Goal: Transaction & Acquisition: Book appointment/travel/reservation

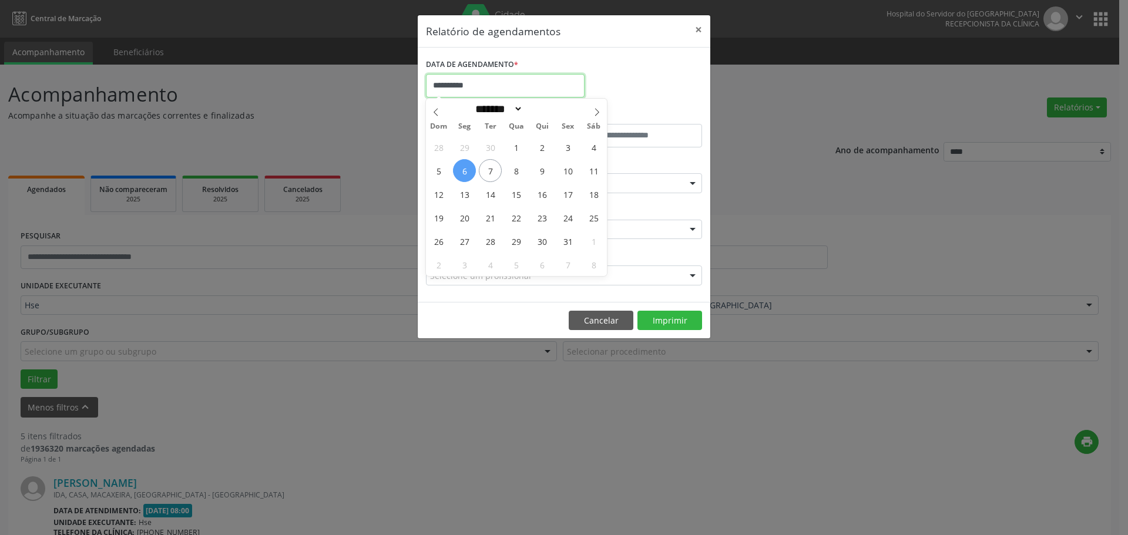
click at [504, 83] on input "**********" at bounding box center [505, 86] width 159 height 24
click at [462, 166] on span "6" at bounding box center [464, 170] width 23 height 23
type input "**********"
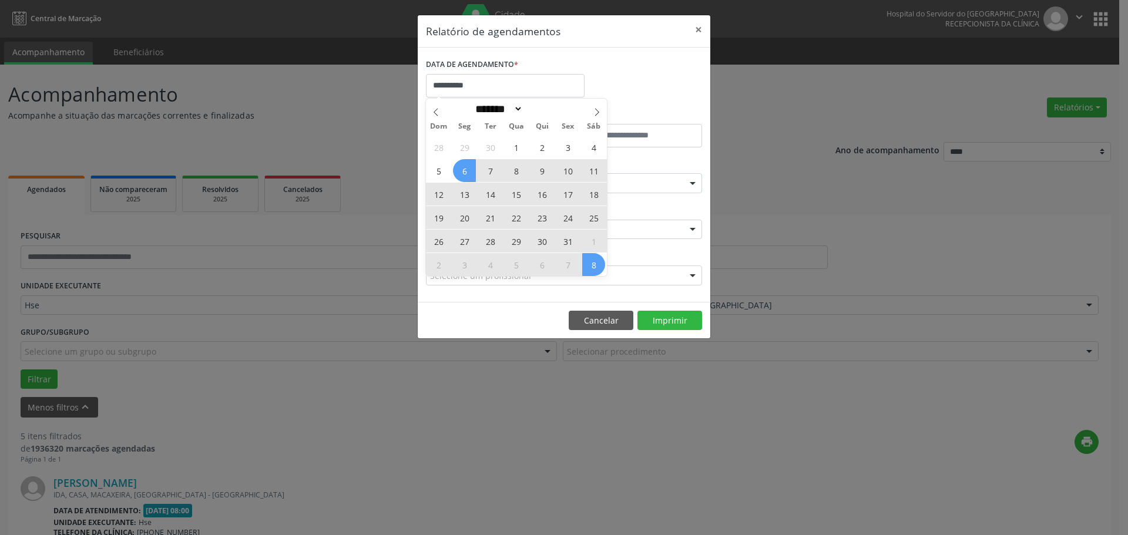
click at [592, 260] on div "28 29 30 1 2 3 4 5 6 7 8 9 10 11 12 13 14 15 16 17 18 19 20 21 22 23 24 25 26 2…" at bounding box center [516, 205] width 181 height 141
click at [594, 260] on span "8" at bounding box center [593, 264] width 23 height 23
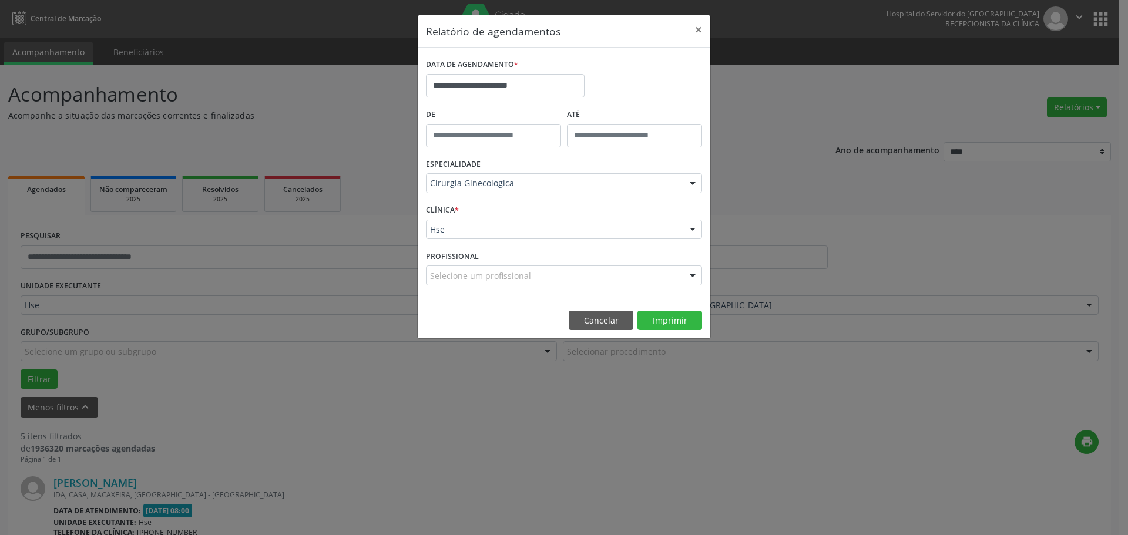
click at [529, 166] on div "ESPECIALIDADE Cirurgia Ginecologica Todas as especialidades Alergologia Angiolo…" at bounding box center [564, 179] width 282 height 46
click at [669, 319] on button "Imprimir" at bounding box center [670, 321] width 65 height 20
click at [529, 273] on div at bounding box center [564, 276] width 276 height 20
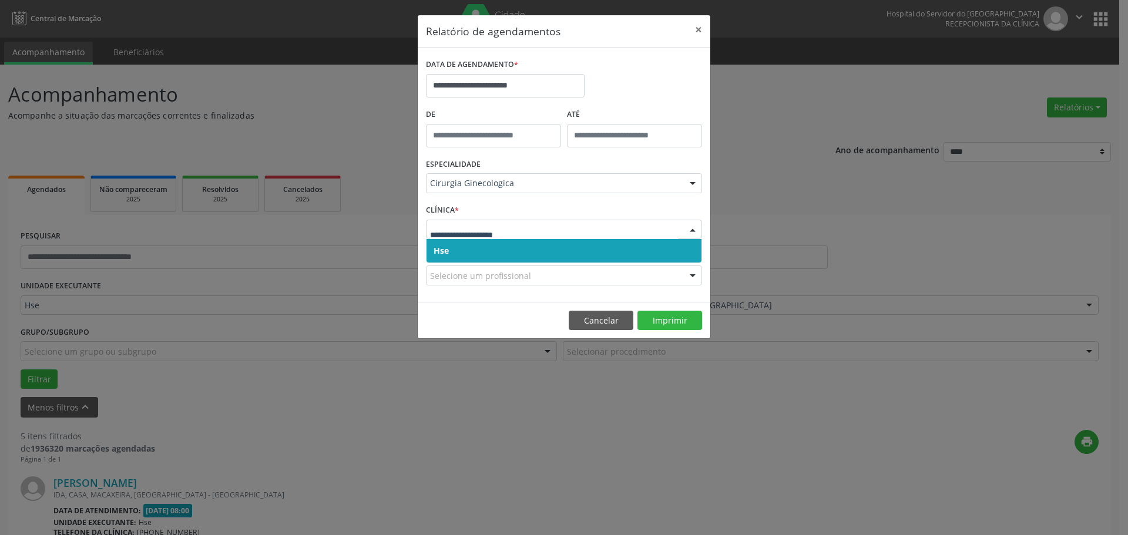
click at [495, 255] on span "Hse" at bounding box center [564, 251] width 275 height 24
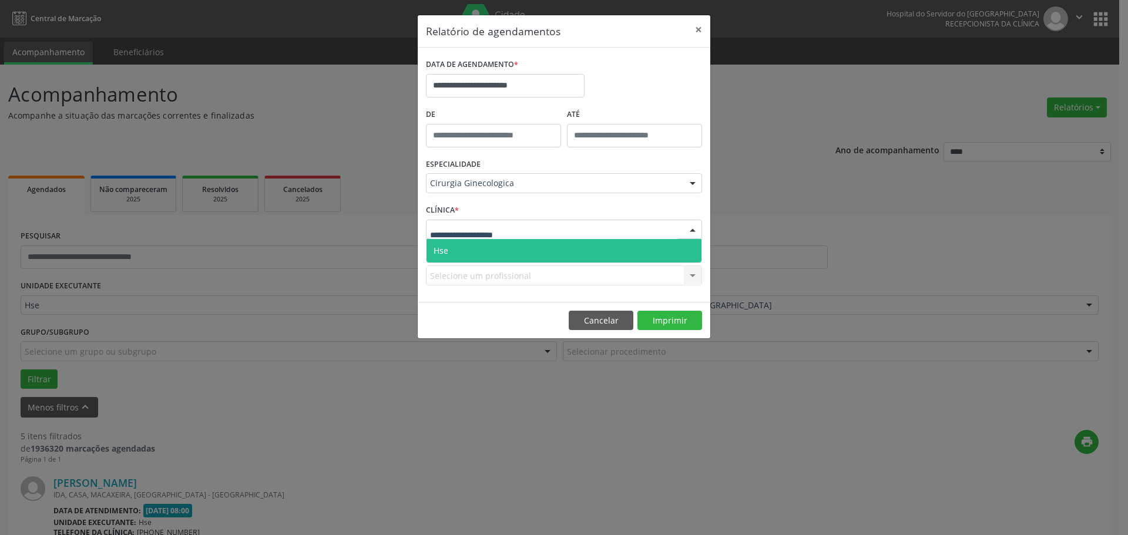
click at [526, 233] on div at bounding box center [564, 230] width 276 height 20
click at [514, 250] on span "Hse" at bounding box center [564, 251] width 275 height 24
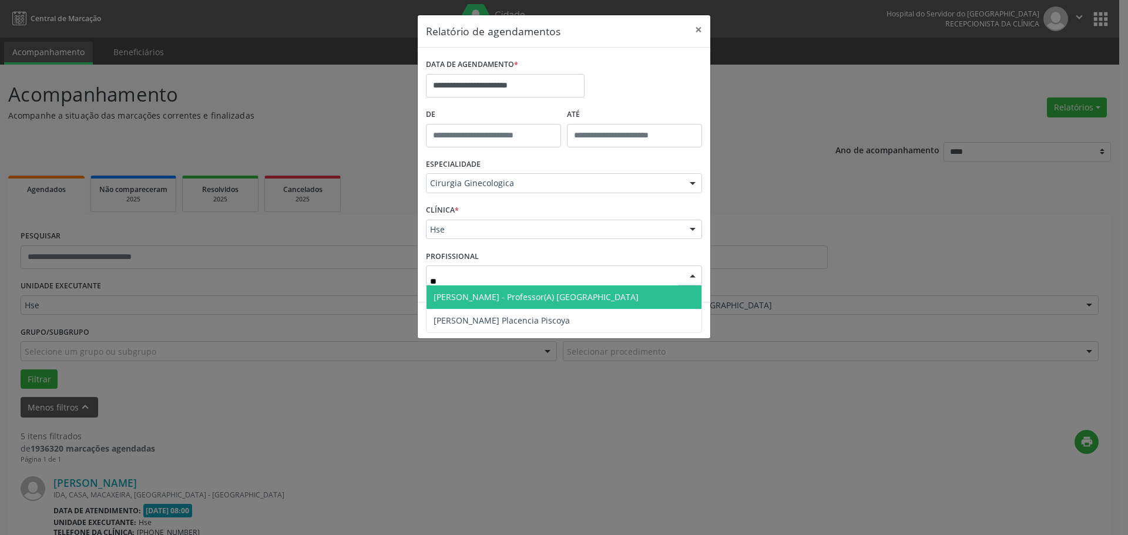
type input "***"
click at [467, 296] on span "[PERSON_NAME] Placencia Piscoya" at bounding box center [502, 296] width 136 height 11
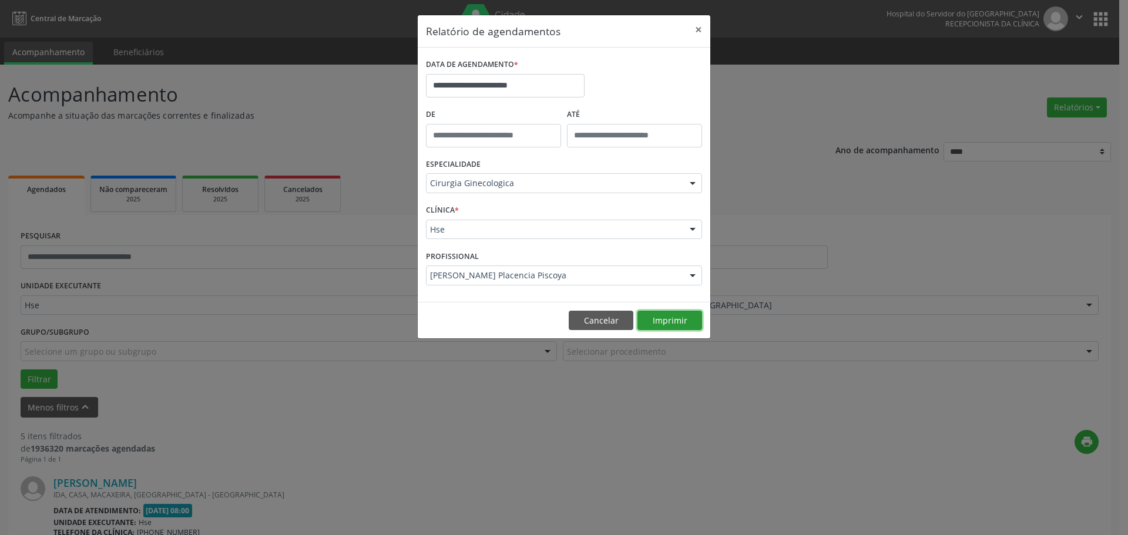
click at [675, 321] on button "Imprimir" at bounding box center [670, 321] width 65 height 20
click at [705, 27] on button "×" at bounding box center [699, 29] width 24 height 29
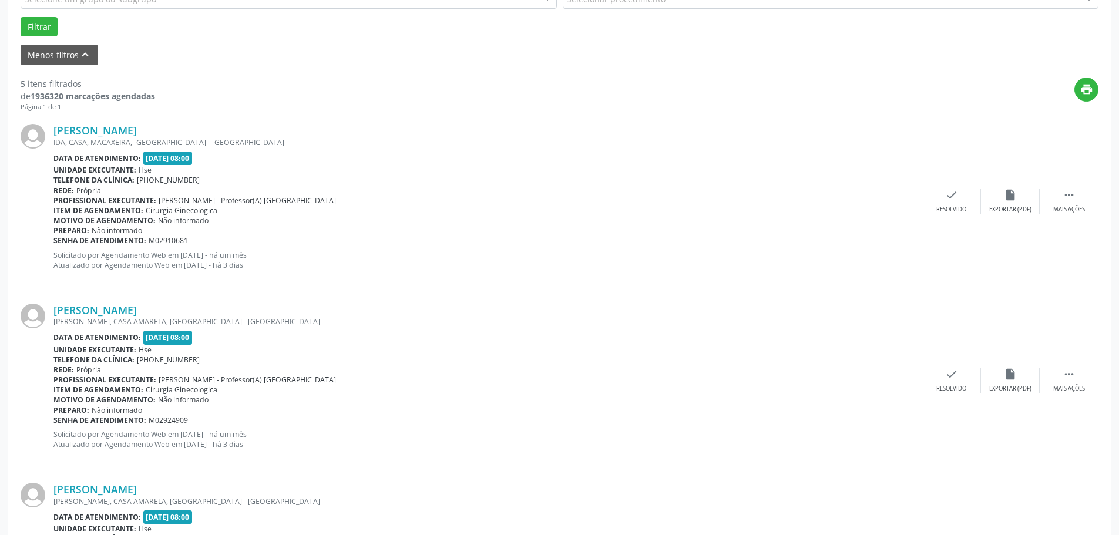
scroll to position [411, 0]
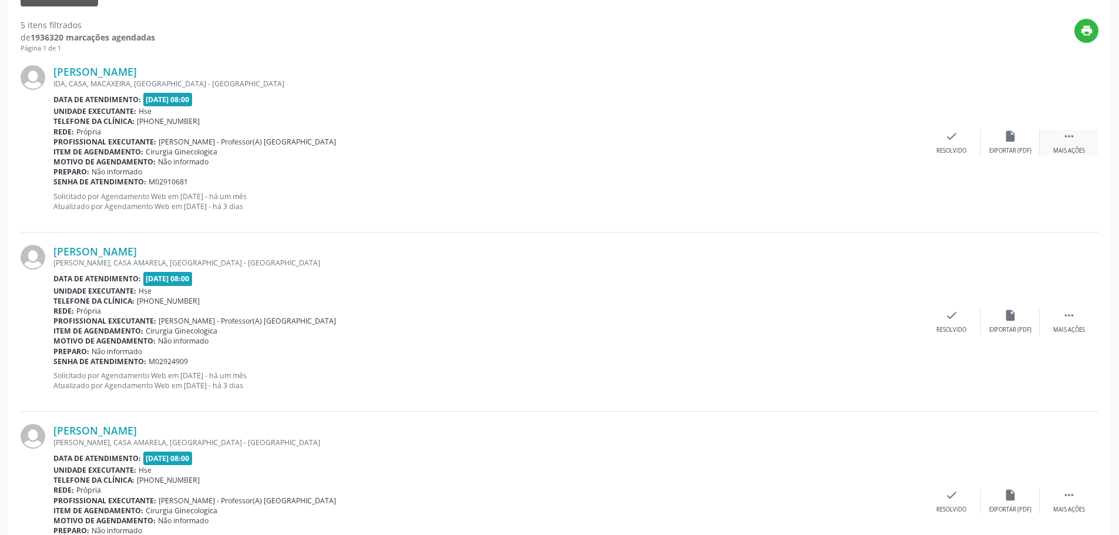
click at [1082, 144] on div " Mais ações" at bounding box center [1069, 142] width 59 height 25
click at [948, 147] on div "Cancelar" at bounding box center [952, 151] width 28 height 8
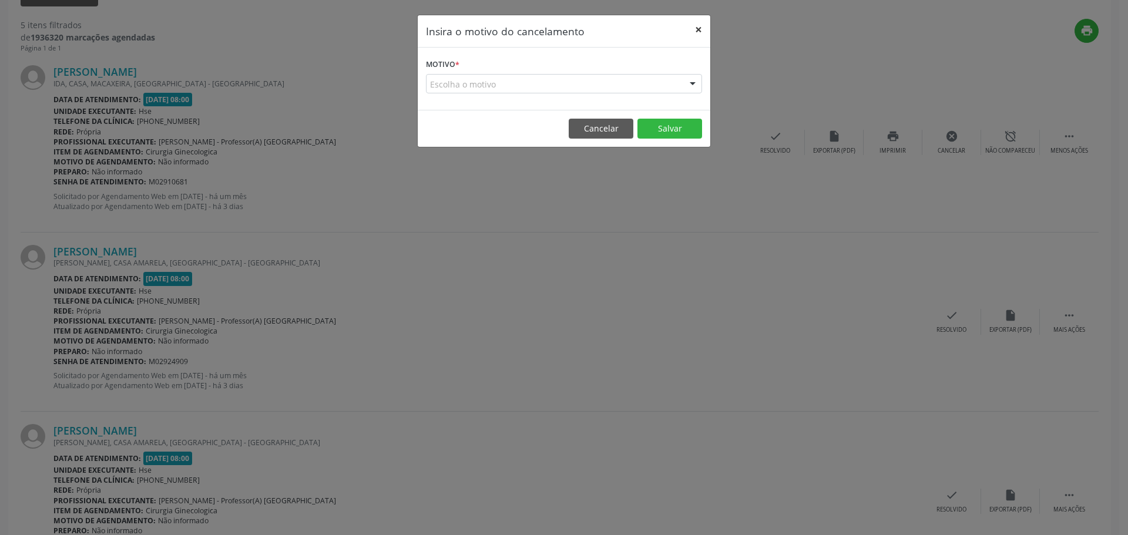
click at [699, 24] on button "×" at bounding box center [699, 29] width 24 height 29
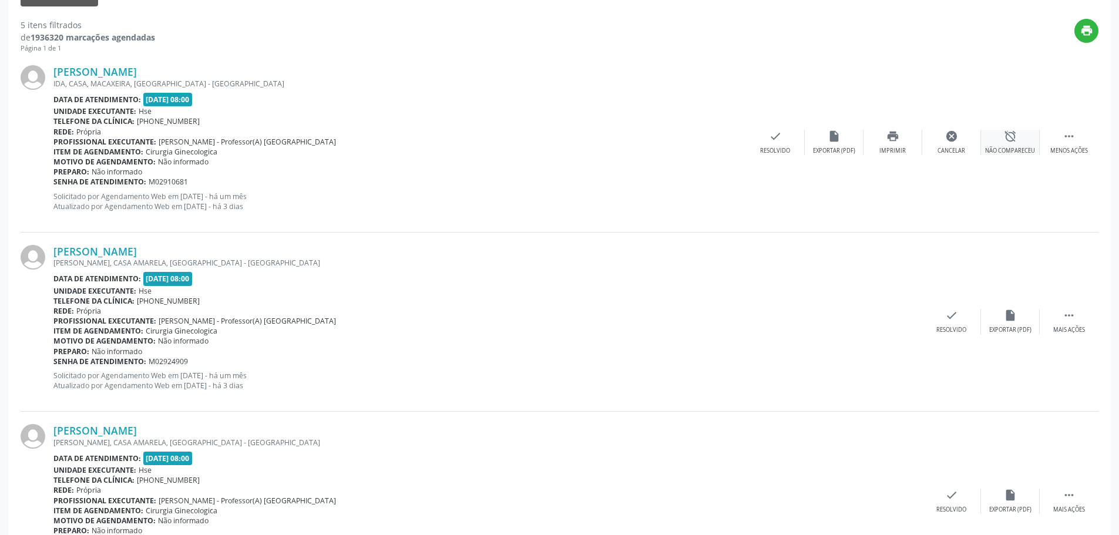
click at [996, 143] on div "alarm_off Não compareceu" at bounding box center [1010, 142] width 59 height 25
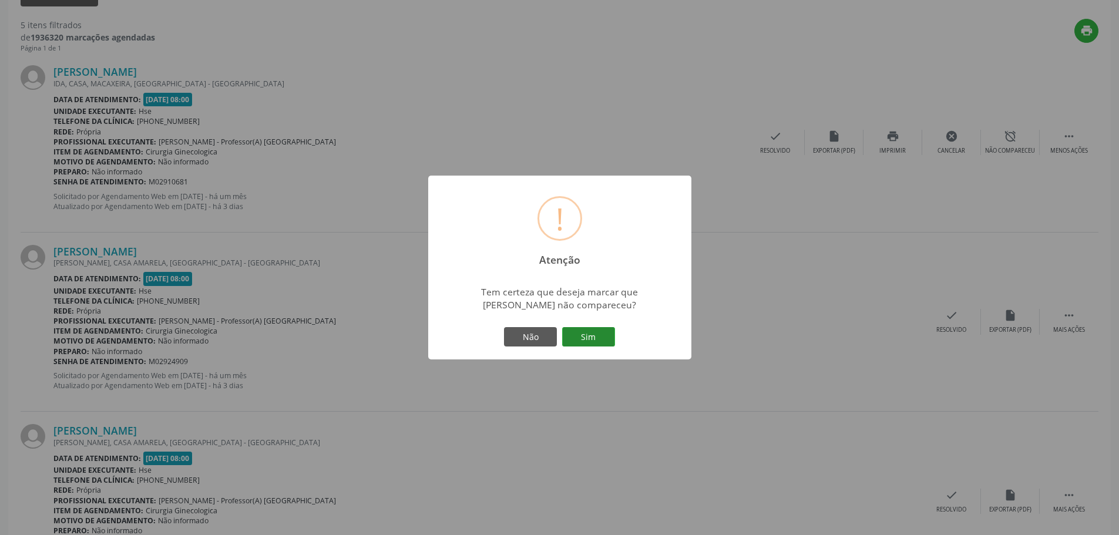
click at [596, 346] on button "Sim" at bounding box center [588, 337] width 53 height 20
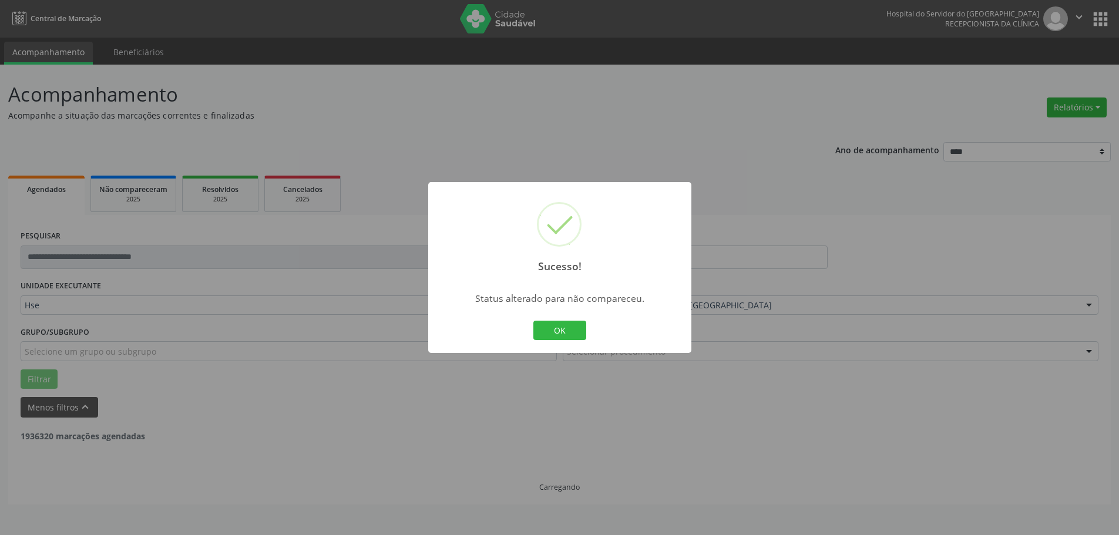
scroll to position [0, 0]
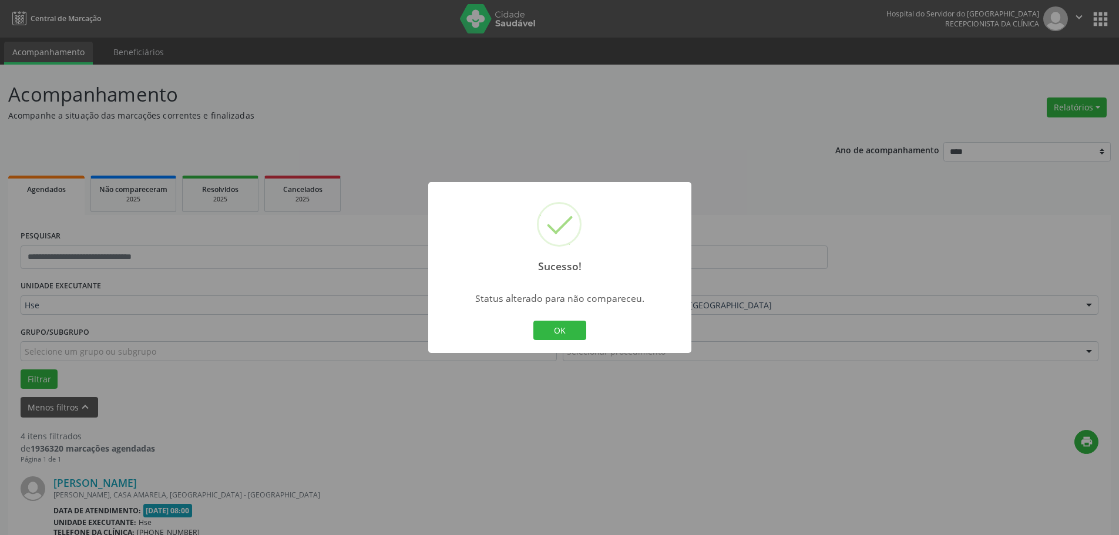
click at [546, 314] on div "Sucesso! × Status alterado para não compareceu. OK Cancel" at bounding box center [559, 268] width 263 height 172
click at [575, 326] on button "OK" at bounding box center [560, 331] width 53 height 20
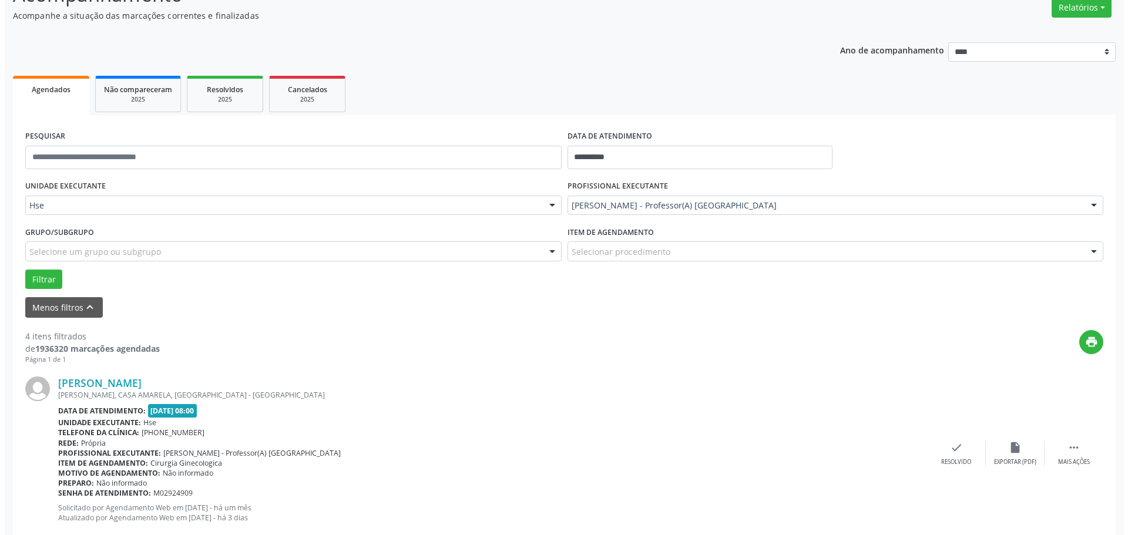
scroll to position [176, 0]
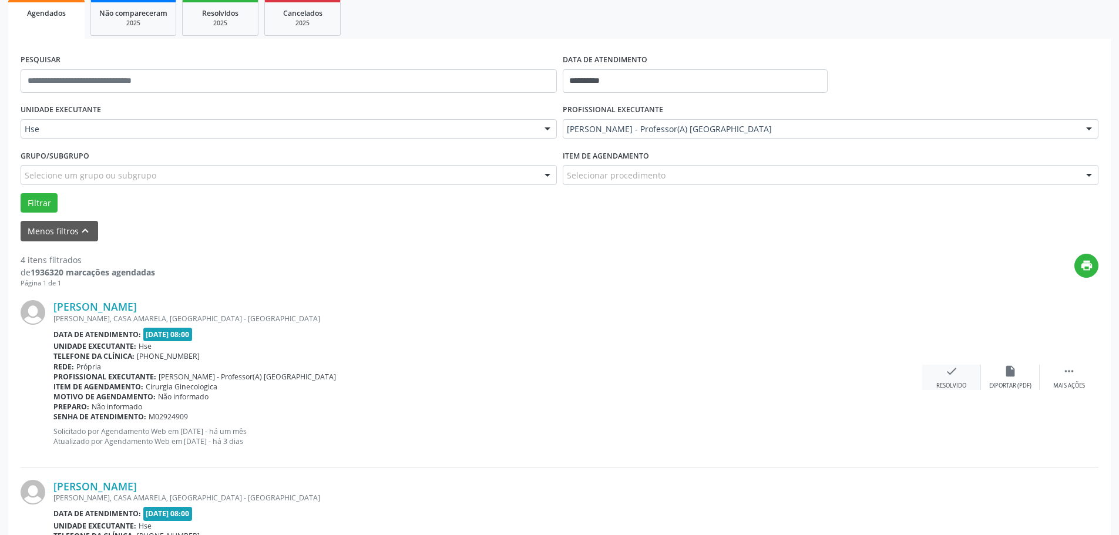
click at [965, 385] on div "Resolvido" at bounding box center [952, 386] width 30 height 8
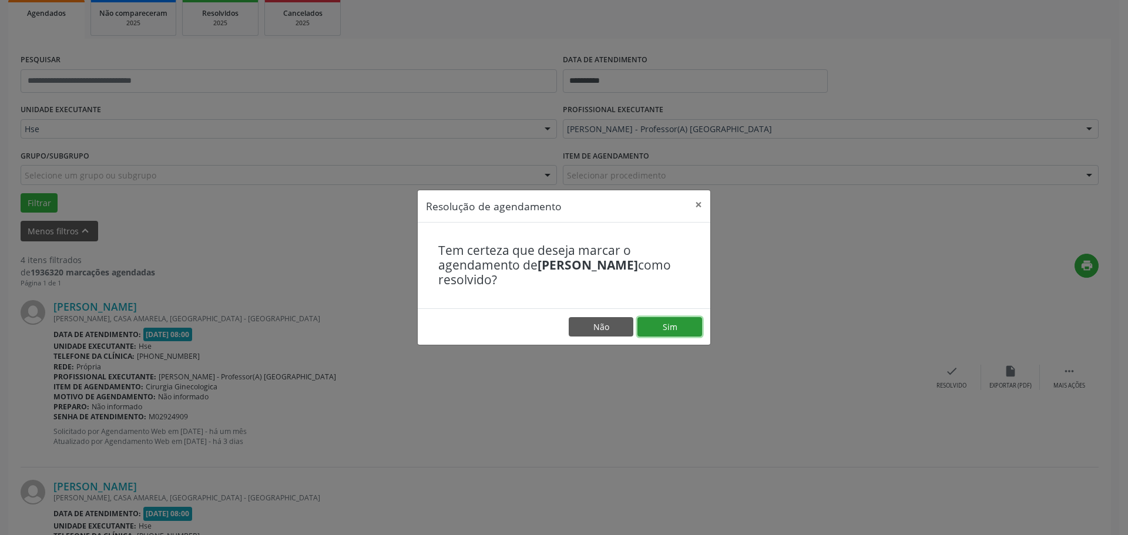
click at [659, 330] on button "Sim" at bounding box center [670, 327] width 65 height 20
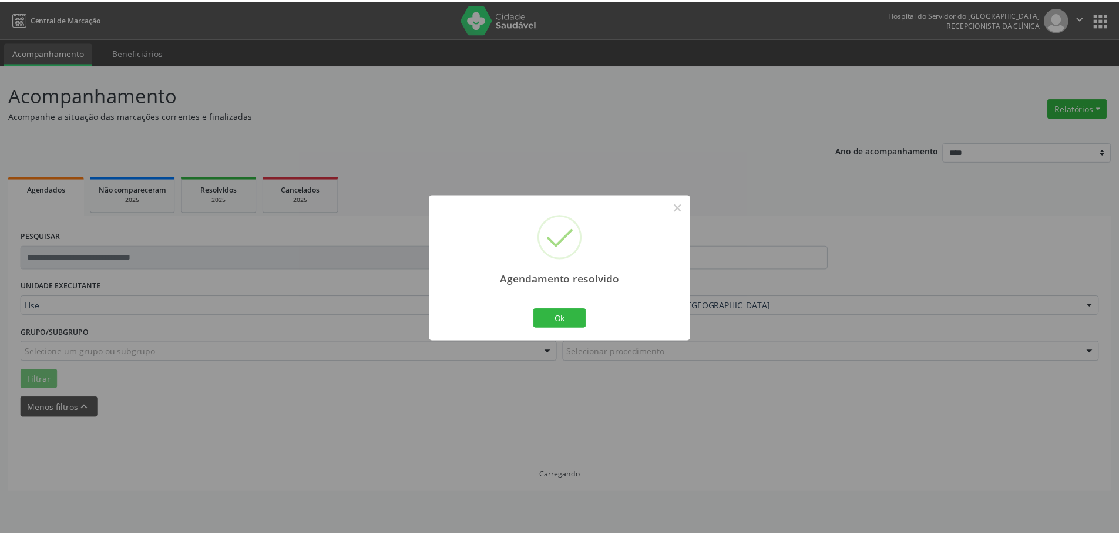
scroll to position [0, 0]
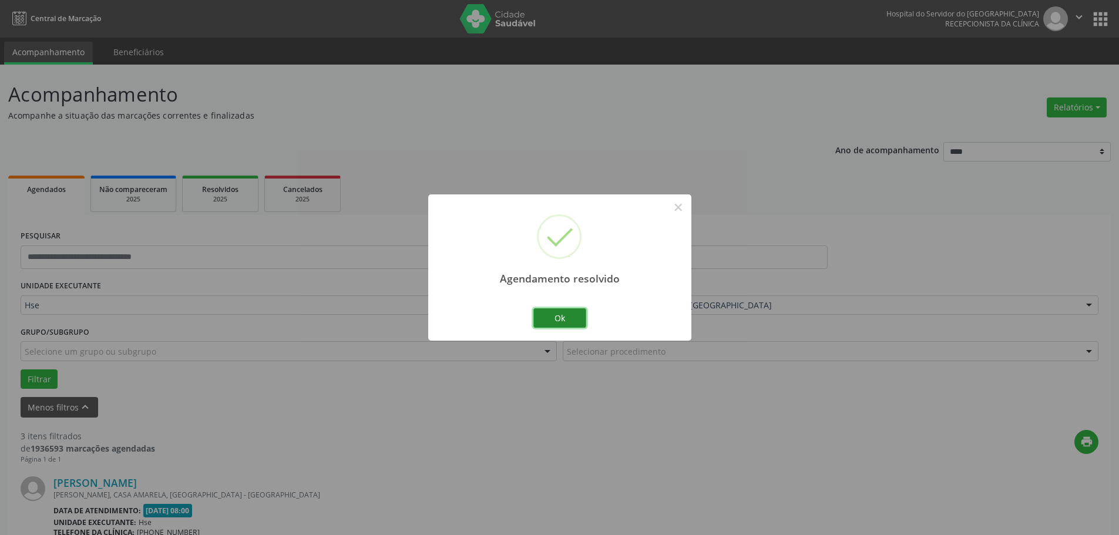
click at [557, 316] on button "Ok" at bounding box center [560, 318] width 53 height 20
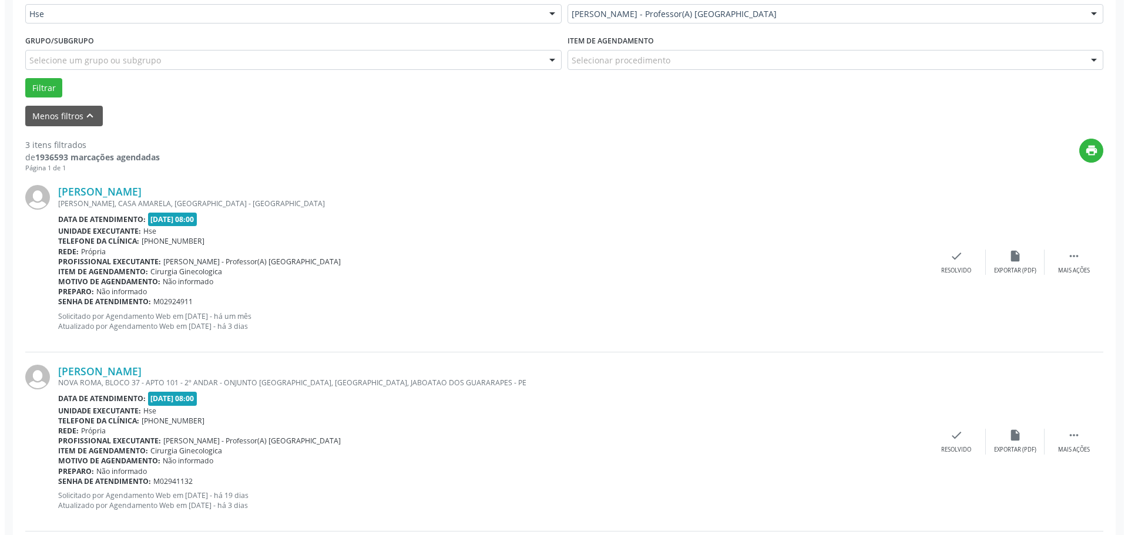
scroll to position [294, 0]
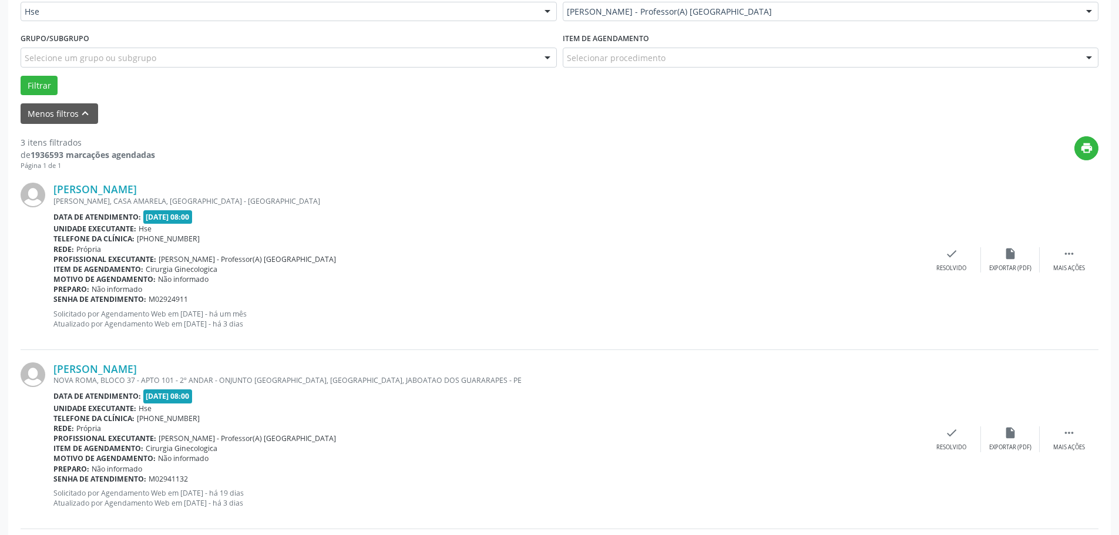
click at [962, 246] on div "[PERSON_NAME] R DAS NEVES, CASA AMARELA, [GEOGRAPHIC_DATA] - [GEOGRAPHIC_DATA] …" at bounding box center [560, 259] width 1078 height 179
click at [944, 263] on div "check Resolvido" at bounding box center [952, 259] width 59 height 25
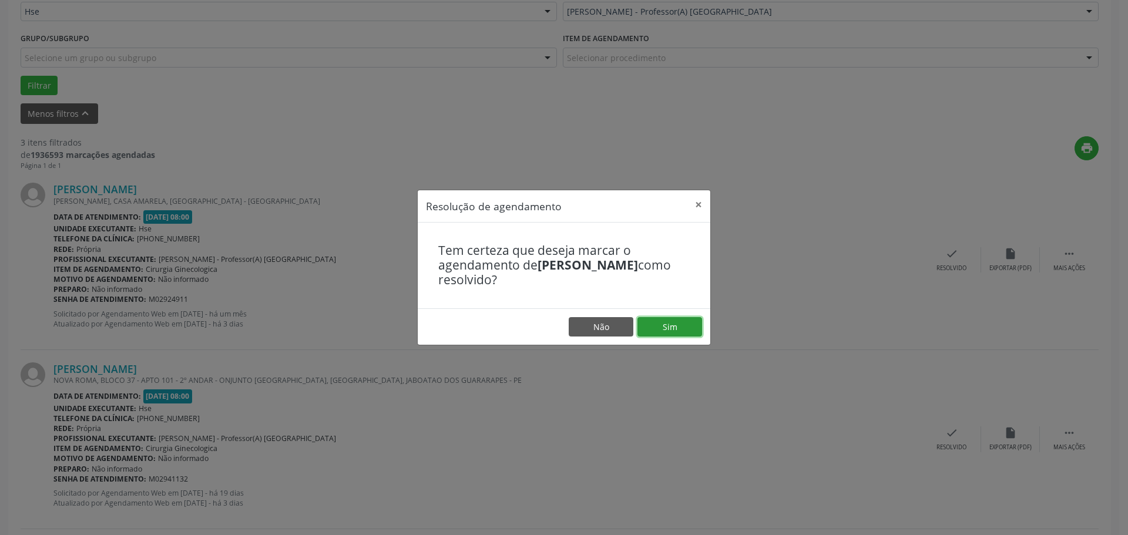
click at [659, 320] on button "Sim" at bounding box center [670, 327] width 65 height 20
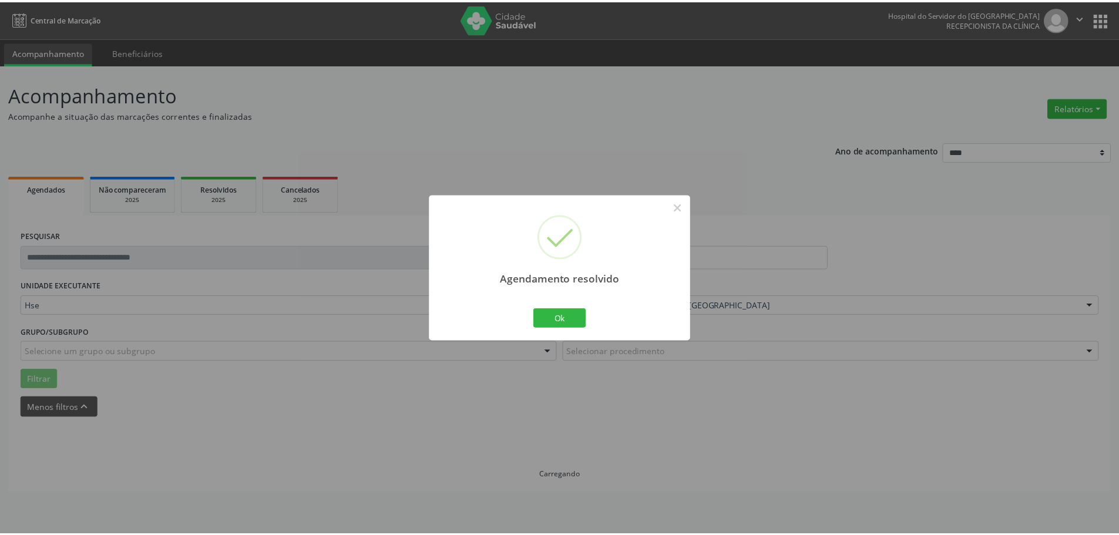
scroll to position [0, 0]
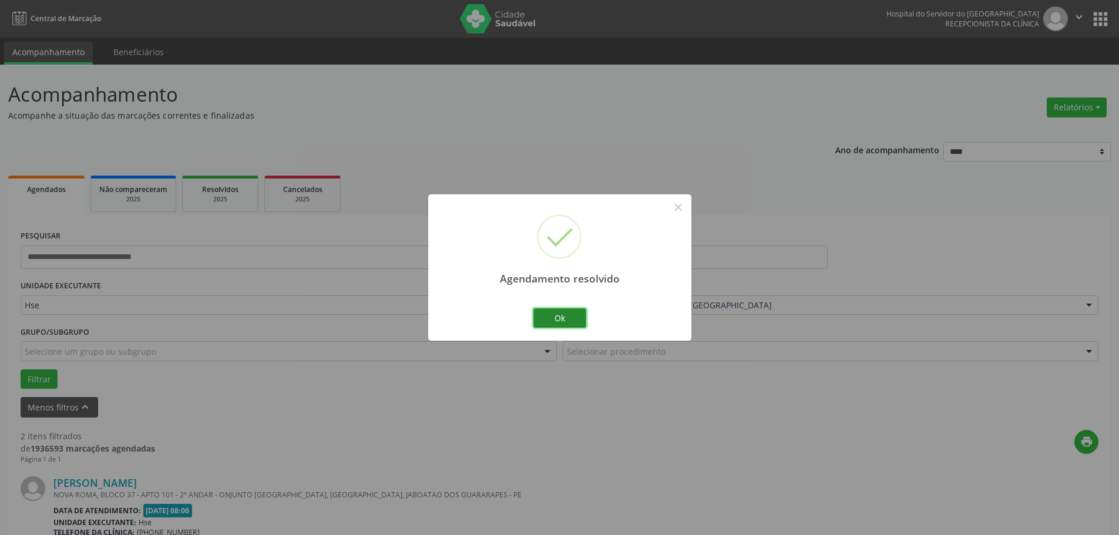
click at [580, 316] on button "Ok" at bounding box center [560, 318] width 53 height 20
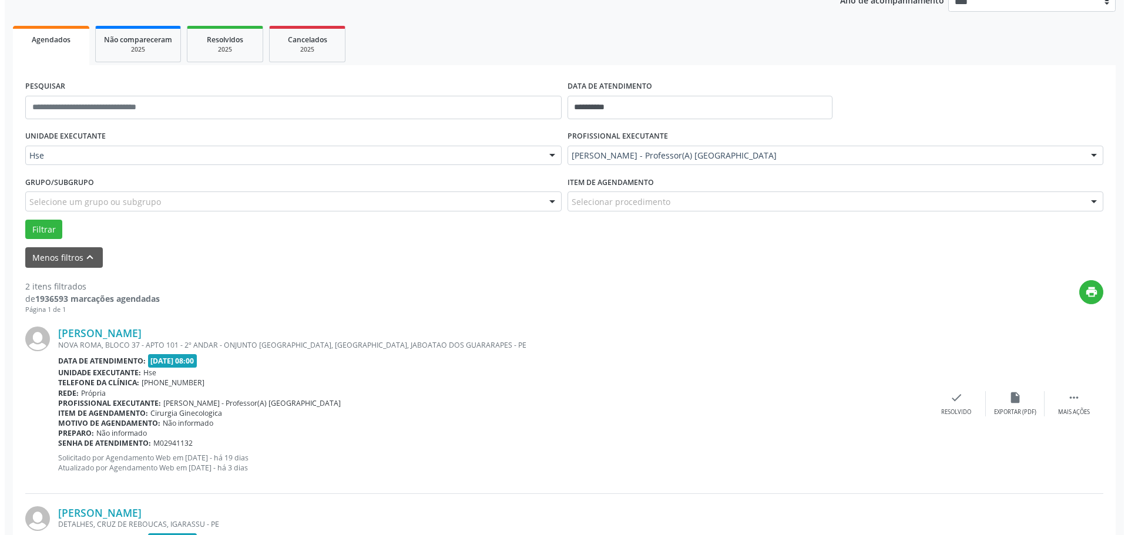
scroll to position [294, 0]
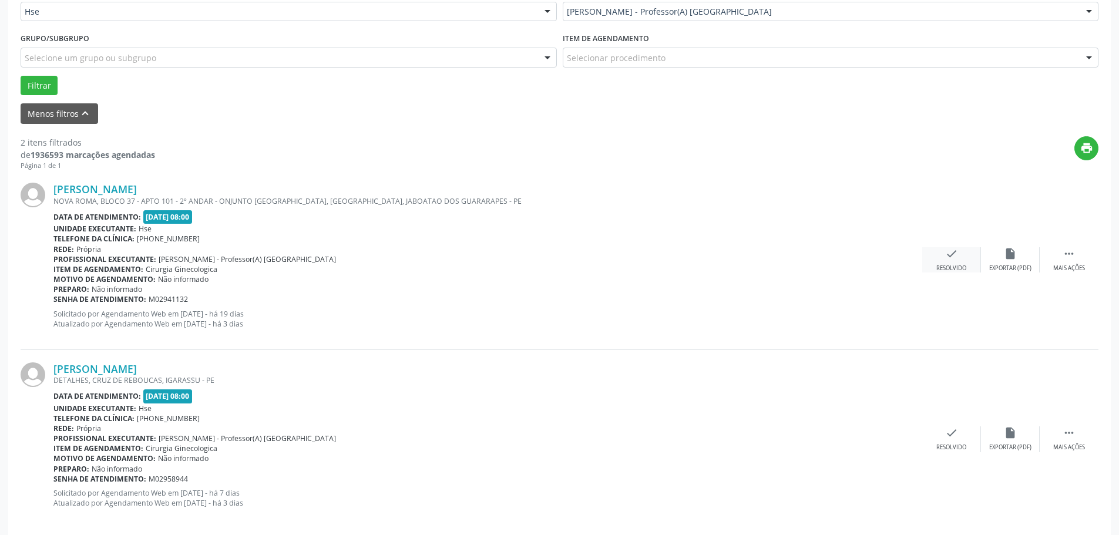
click at [948, 254] on icon "check" at bounding box center [951, 253] width 13 height 13
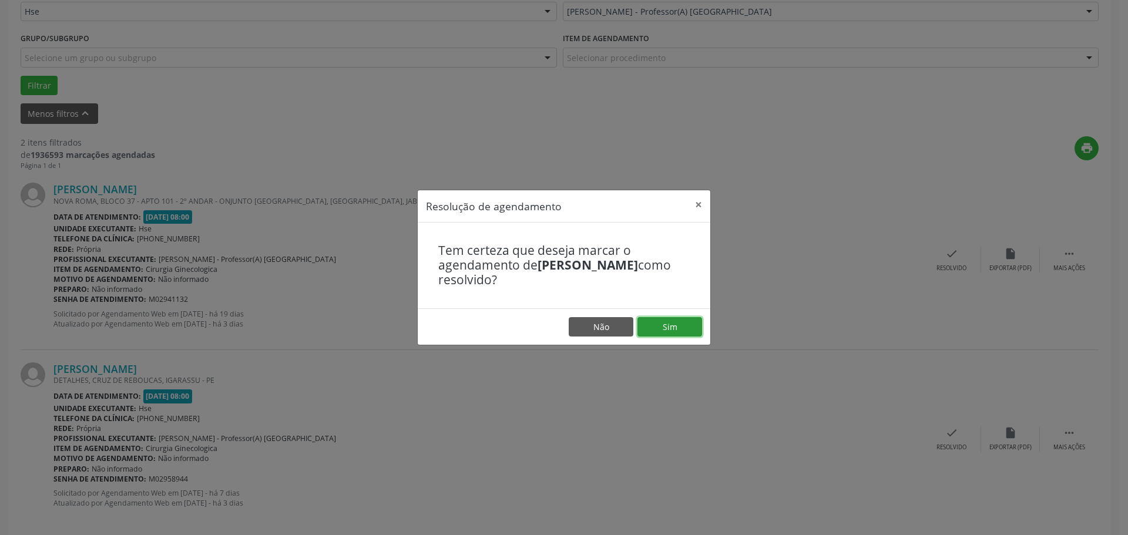
click at [666, 320] on button "Sim" at bounding box center [670, 327] width 65 height 20
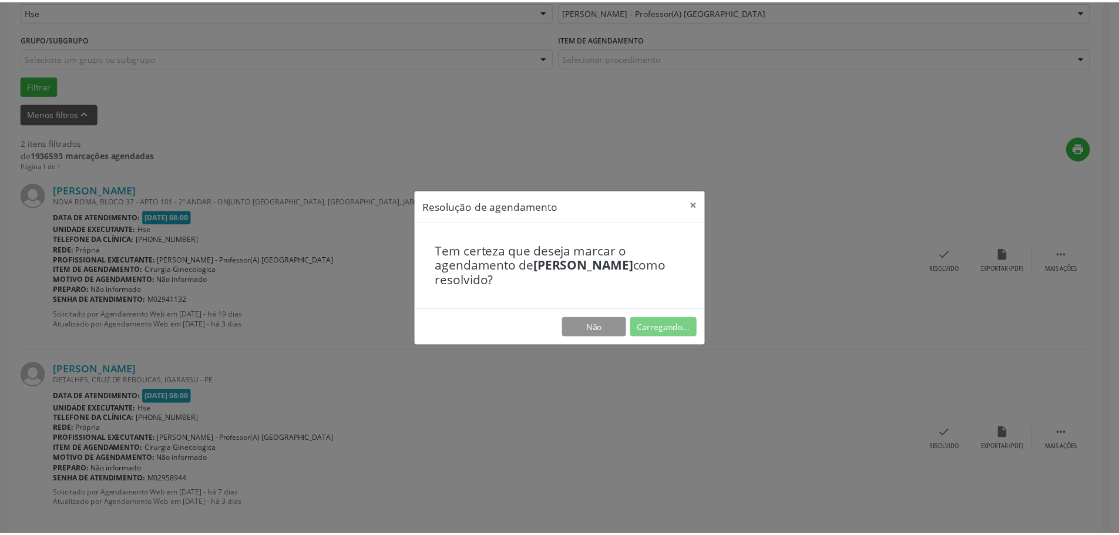
scroll to position [0, 0]
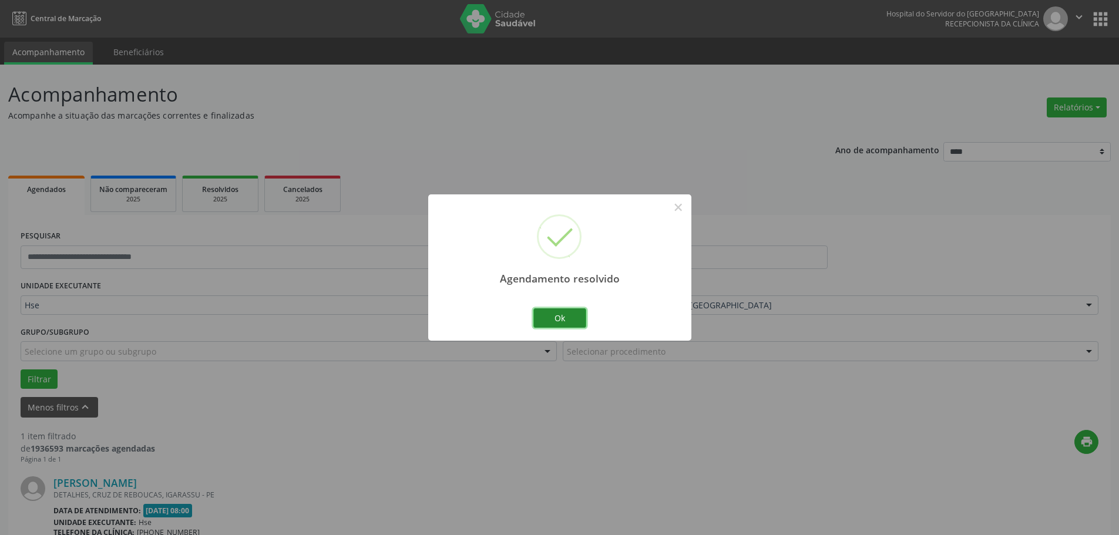
click at [539, 313] on button "Ok" at bounding box center [560, 318] width 53 height 20
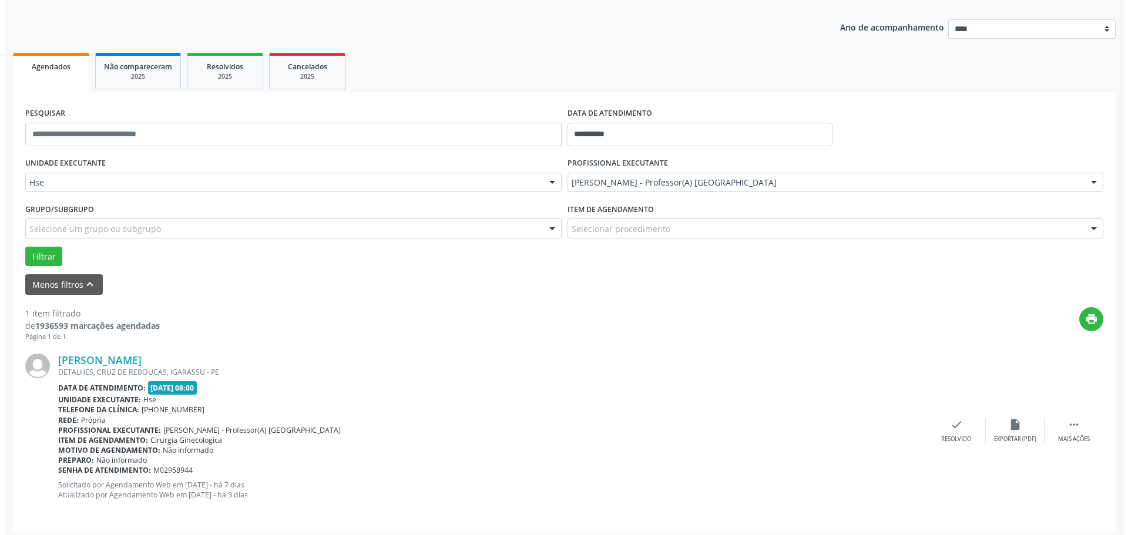
scroll to position [129, 0]
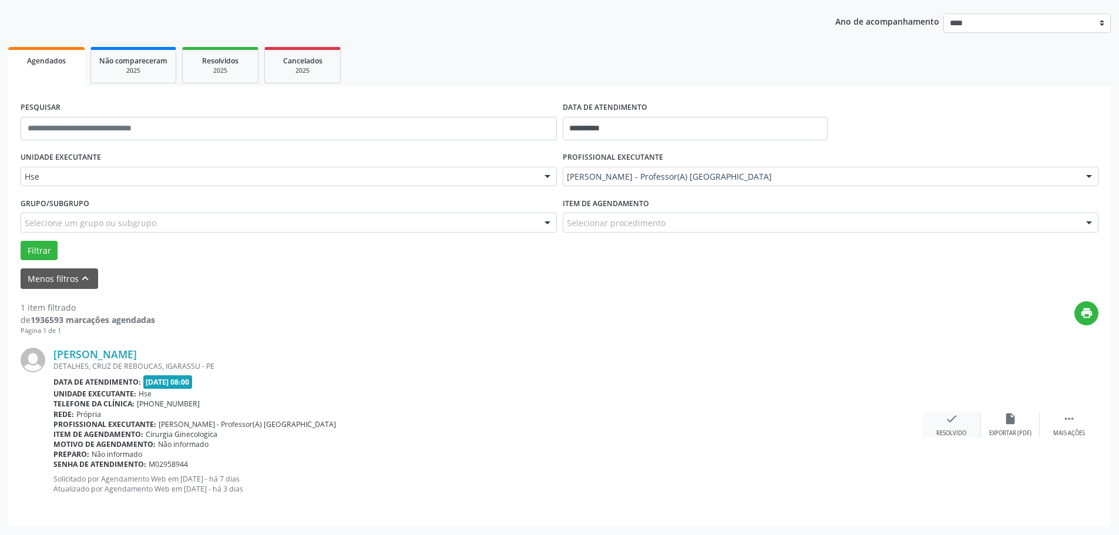
click at [960, 422] on div "check Resolvido" at bounding box center [952, 425] width 59 height 25
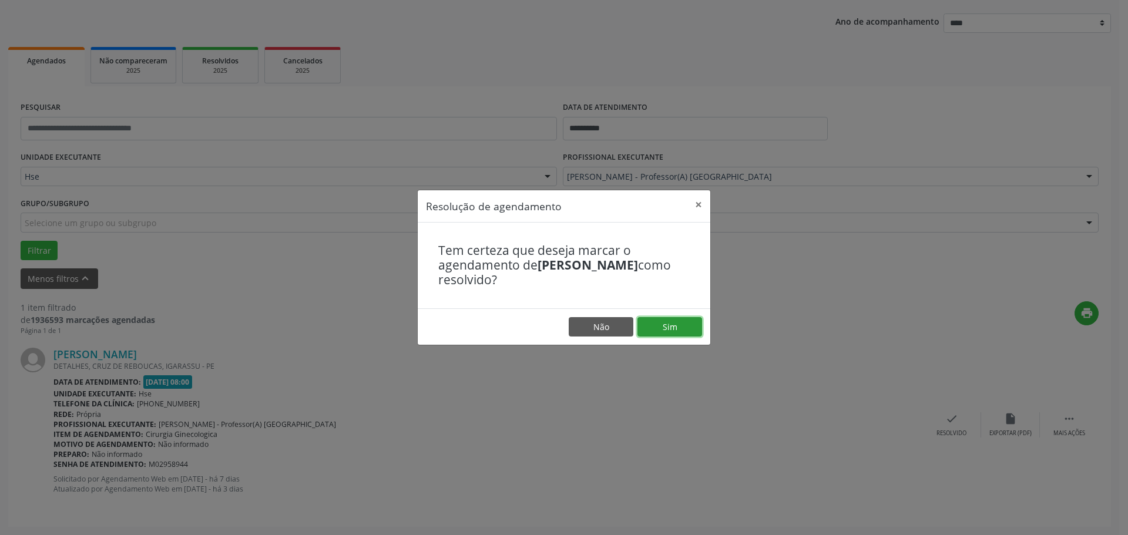
click at [685, 333] on button "Sim" at bounding box center [670, 327] width 65 height 20
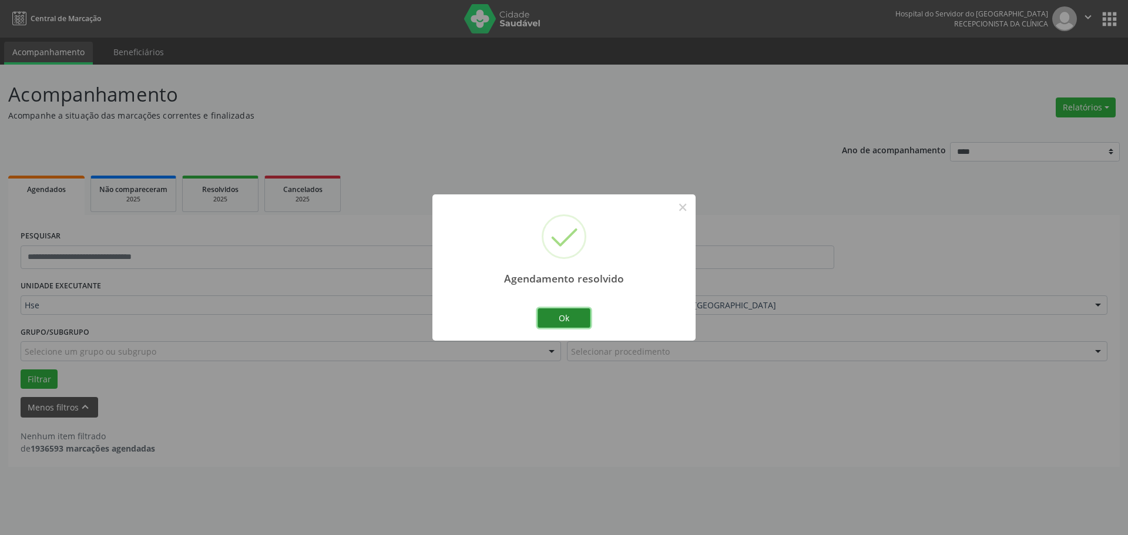
click at [553, 313] on button "Ok" at bounding box center [564, 318] width 53 height 20
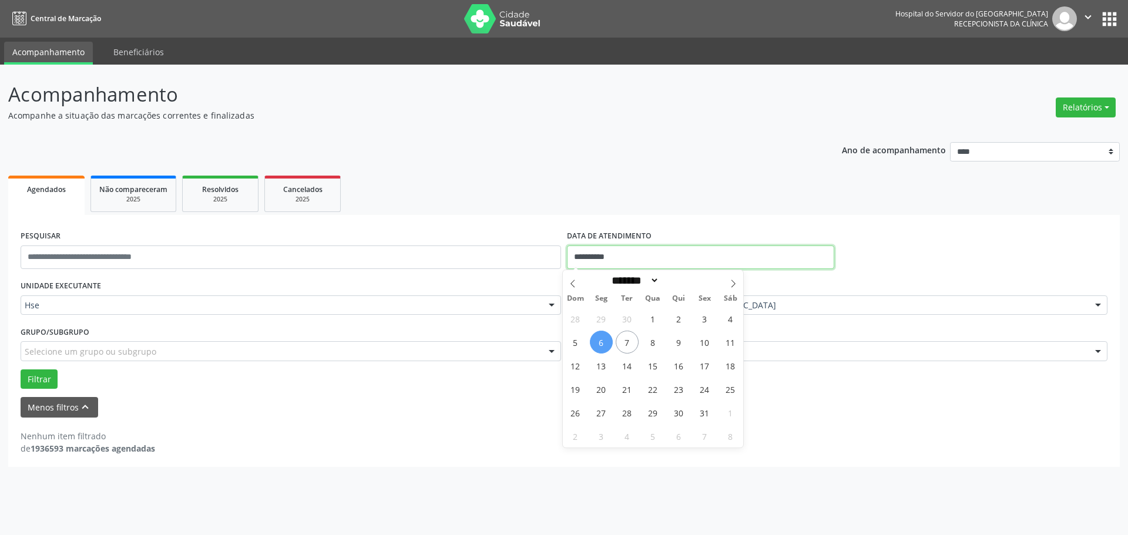
click at [590, 257] on input "**********" at bounding box center [700, 258] width 267 height 24
click at [720, 188] on ul "Agendados Não compareceram 2025 Resolvidos 2025 Cancelados 2025" at bounding box center [564, 194] width 1112 height 42
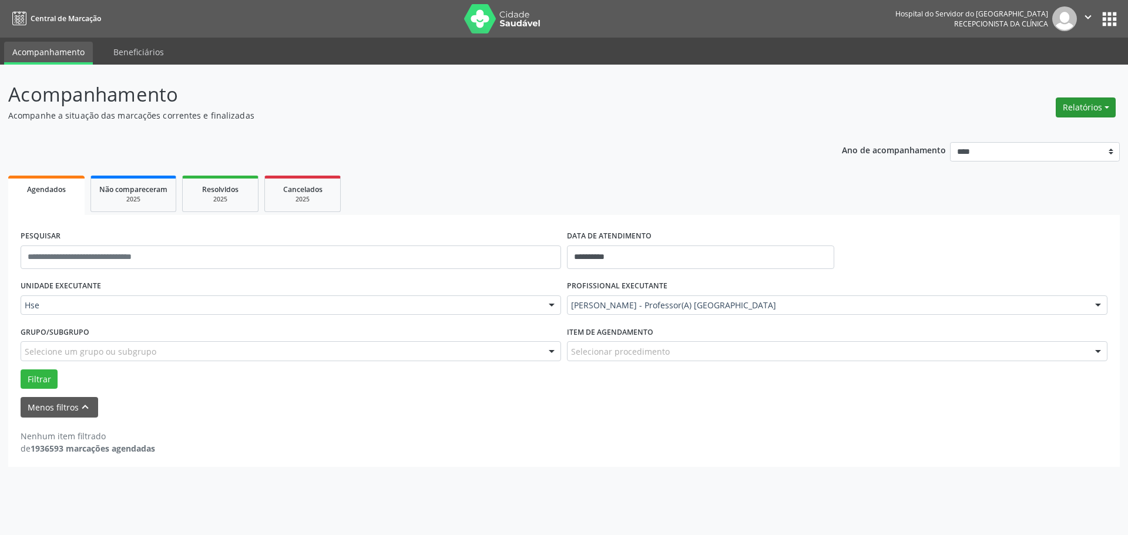
click at [1073, 111] on button "Relatórios" at bounding box center [1086, 108] width 60 height 20
click at [1014, 127] on link "Agendamentos" at bounding box center [1053, 133] width 126 height 16
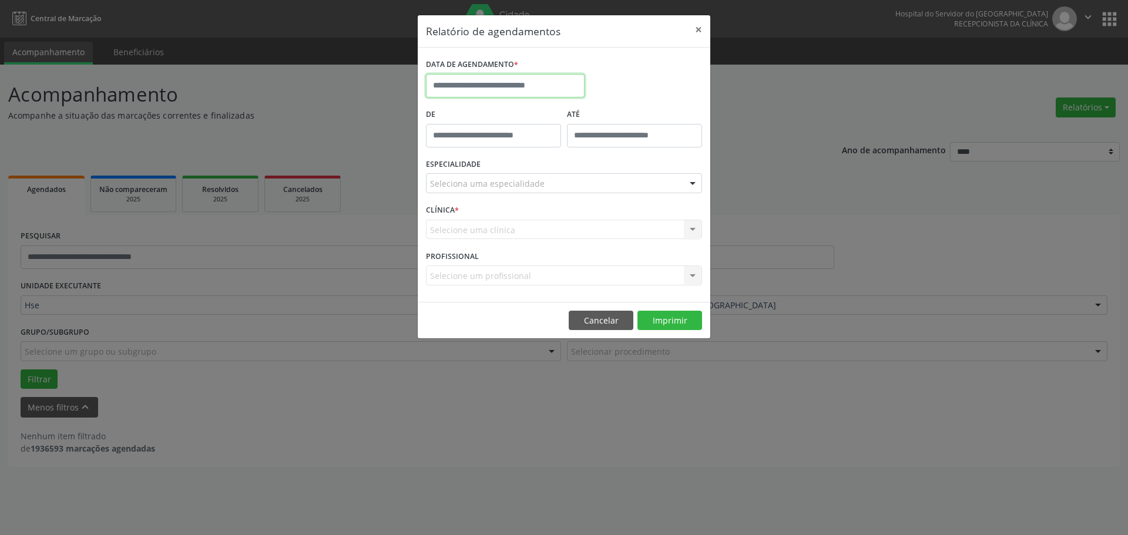
click at [481, 91] on input "text" at bounding box center [505, 86] width 159 height 24
click at [464, 175] on span "6" at bounding box center [464, 170] width 23 height 23
type input "**********"
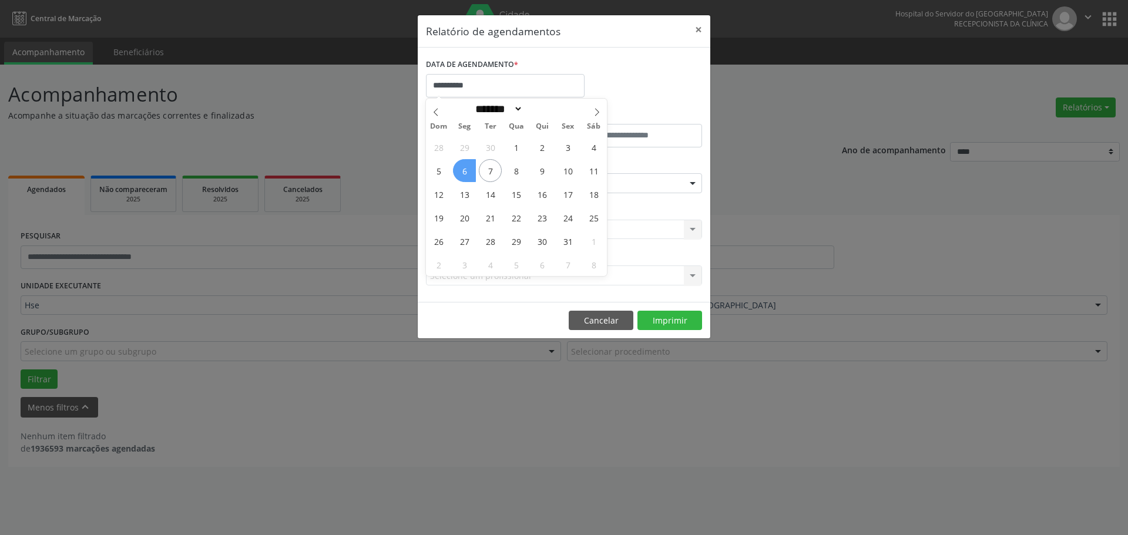
click at [464, 175] on span "6" at bounding box center [464, 170] width 23 height 23
click at [452, 198] on div "ESPECIALIDADE Seleciona uma especialidade Todas as especialidades Alergologia A…" at bounding box center [564, 179] width 282 height 46
click at [452, 194] on div "ESPECIALIDADE Seleciona uma especialidade Todas as especialidades Alergologia A…" at bounding box center [564, 179] width 282 height 46
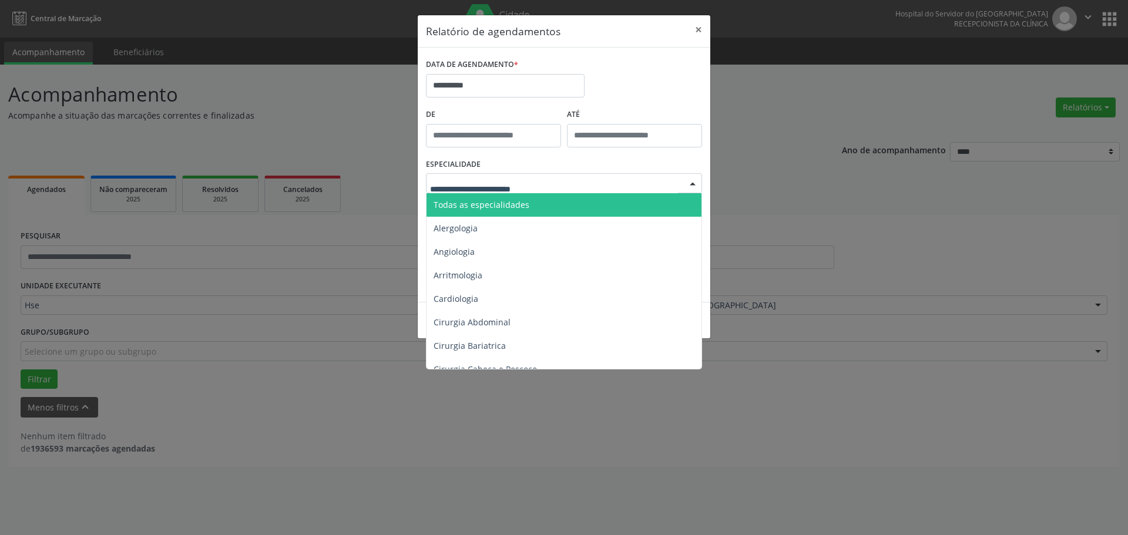
type input "*"
type input "******"
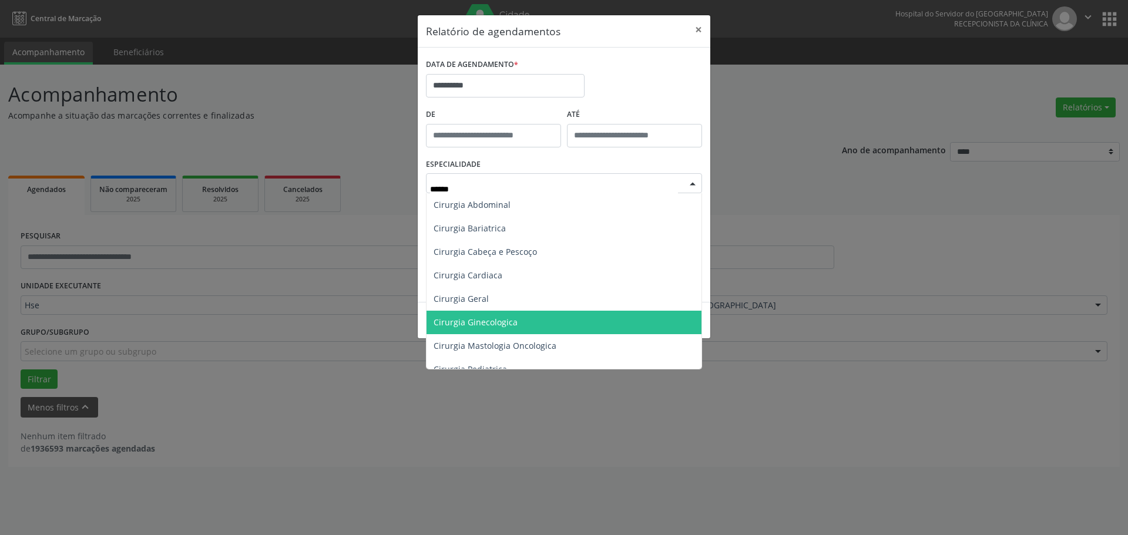
click at [528, 318] on span "Cirurgia Ginecologica" at bounding box center [564, 323] width 275 height 24
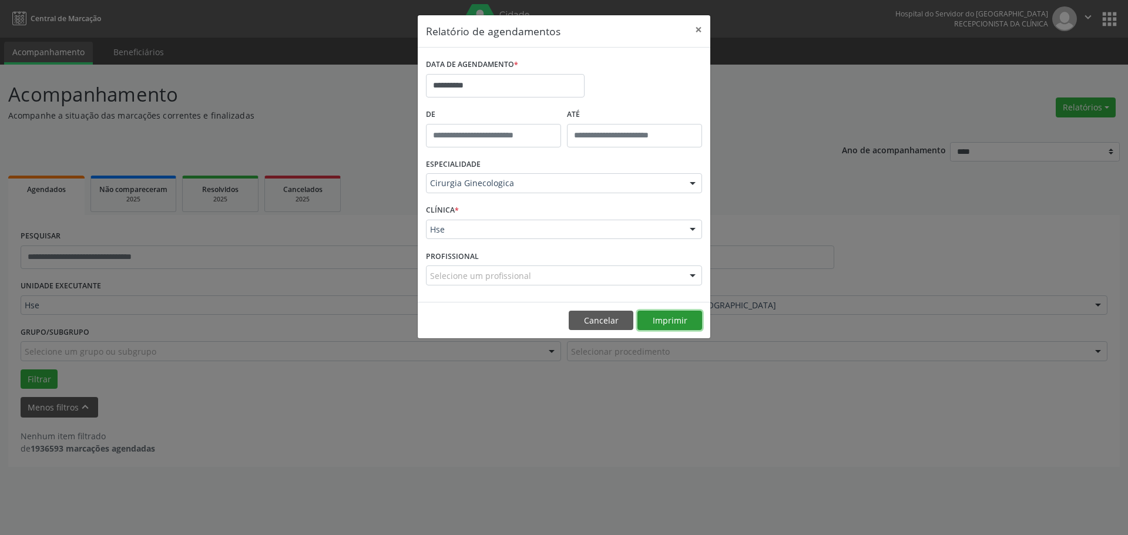
click at [665, 315] on button "Imprimir" at bounding box center [670, 321] width 65 height 20
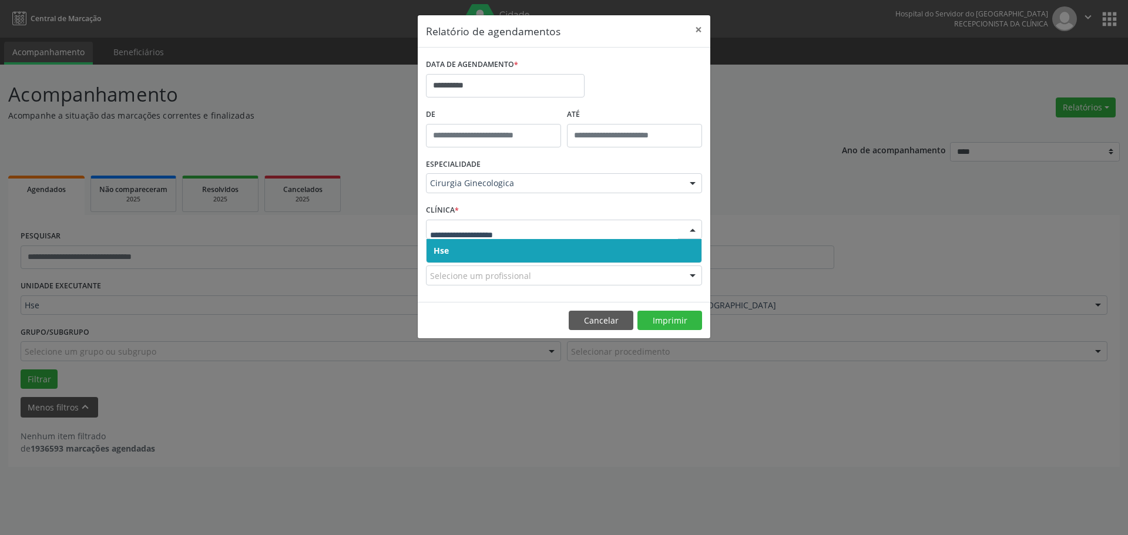
click at [482, 250] on span "Hse" at bounding box center [564, 251] width 275 height 24
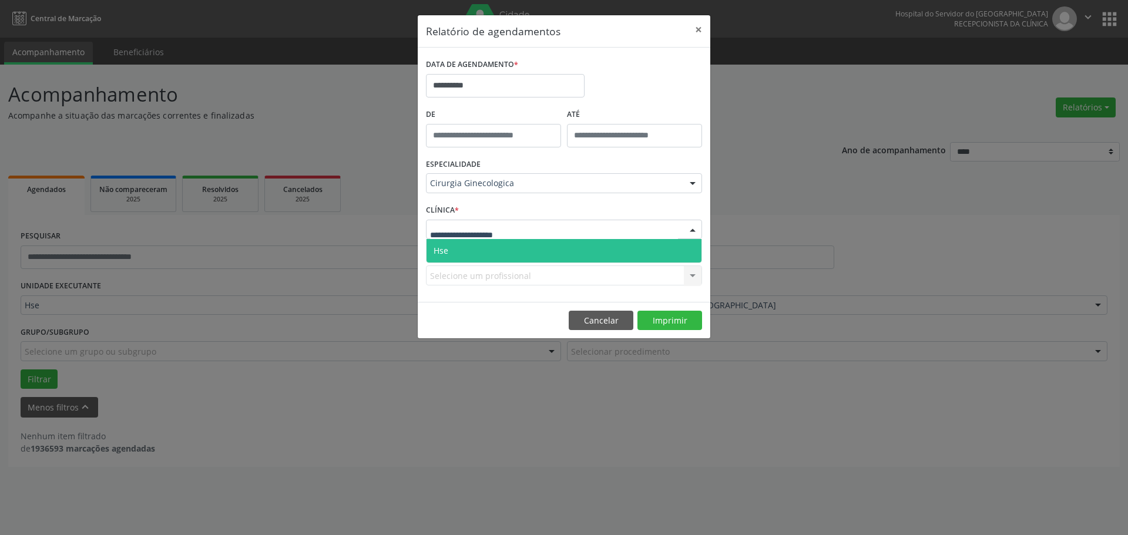
click at [469, 249] on span "Hse" at bounding box center [564, 251] width 275 height 24
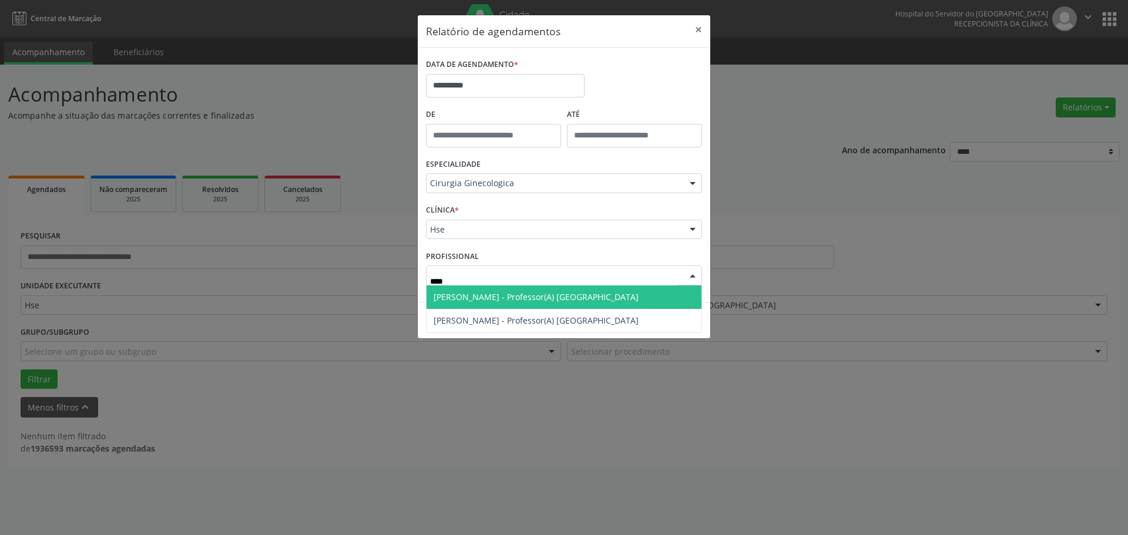
type input "*****"
click at [511, 304] on span "[PERSON_NAME] - Professor(A) [GEOGRAPHIC_DATA]" at bounding box center [564, 298] width 275 height 24
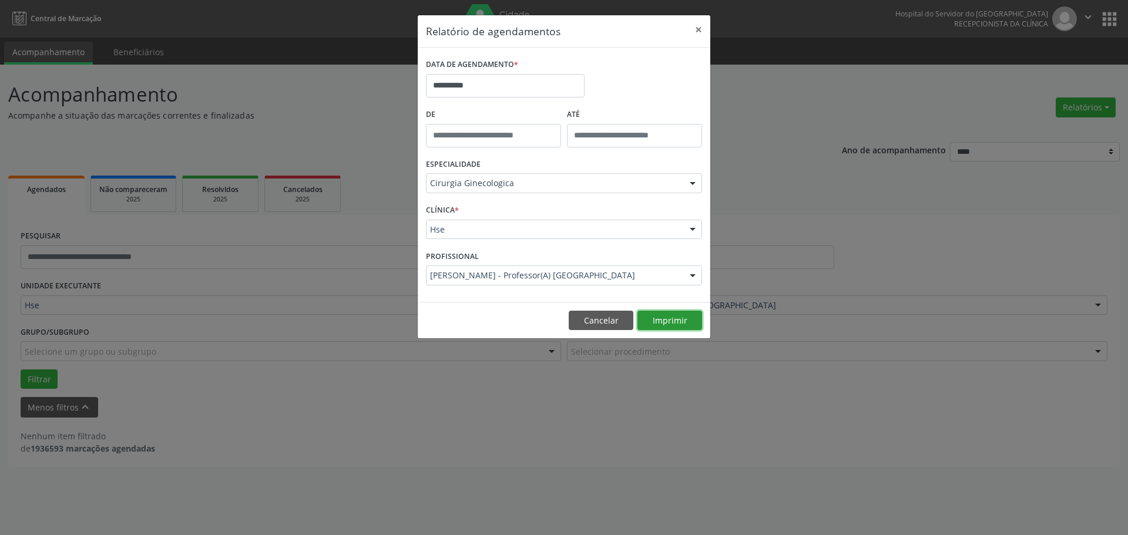
click at [673, 322] on button "Imprimir" at bounding box center [670, 321] width 65 height 20
